Goal: Find specific page/section: Find specific page/section

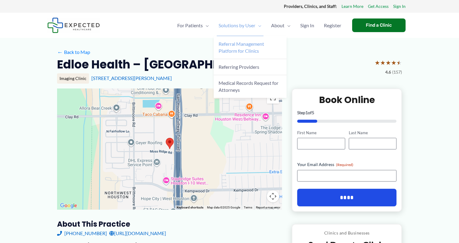
click at [223, 45] on span "Referral Management Platform for Clinics" at bounding box center [240, 47] width 45 height 13
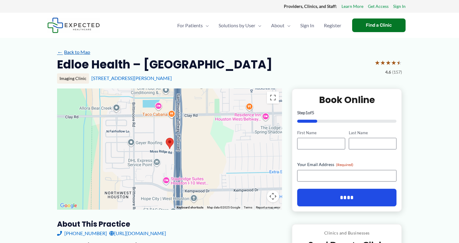
click at [76, 52] on link "← Back to Map" at bounding box center [73, 52] width 33 height 9
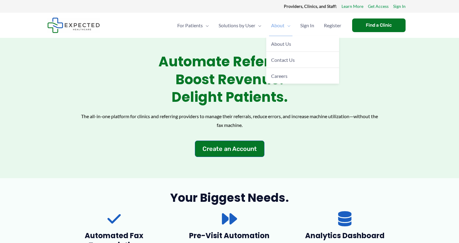
click at [280, 26] on span "About" at bounding box center [277, 25] width 13 height 21
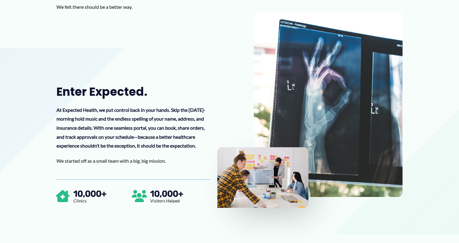
scroll to position [174, 0]
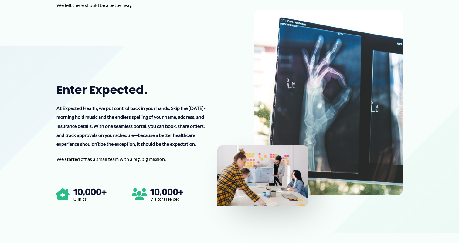
click at [251, 180] on img at bounding box center [262, 176] width 91 height 61
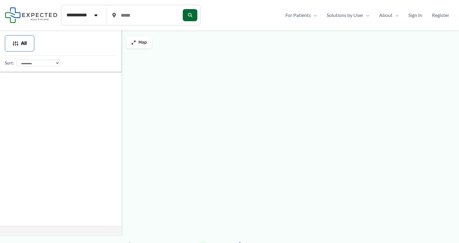
type input "*****"
